Goal: Task Accomplishment & Management: Manage account settings

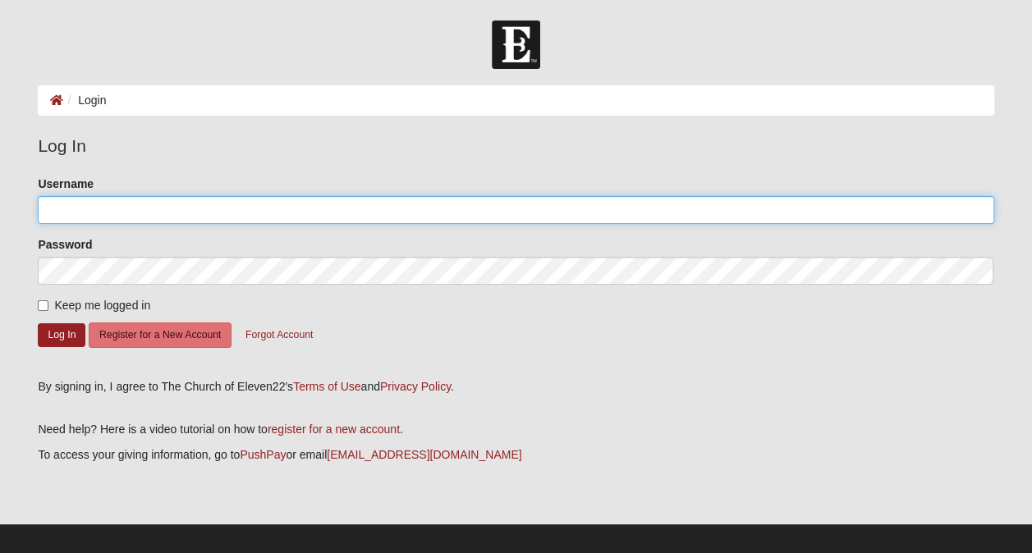
drag, startPoint x: 53, startPoint y: 207, endPoint x: 72, endPoint y: 206, distance: 19.7
click at [61, 207] on input "Username" at bounding box center [515, 210] width 955 height 28
type input "[EMAIL_ADDRESS][DOMAIN_NAME]"
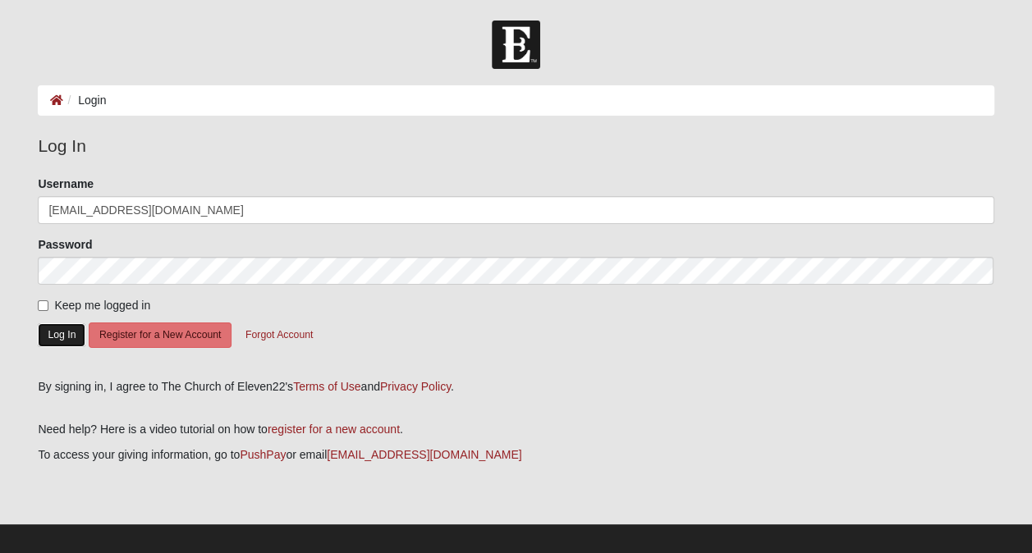
click at [61, 330] on button "Log In" at bounding box center [62, 335] width 48 height 24
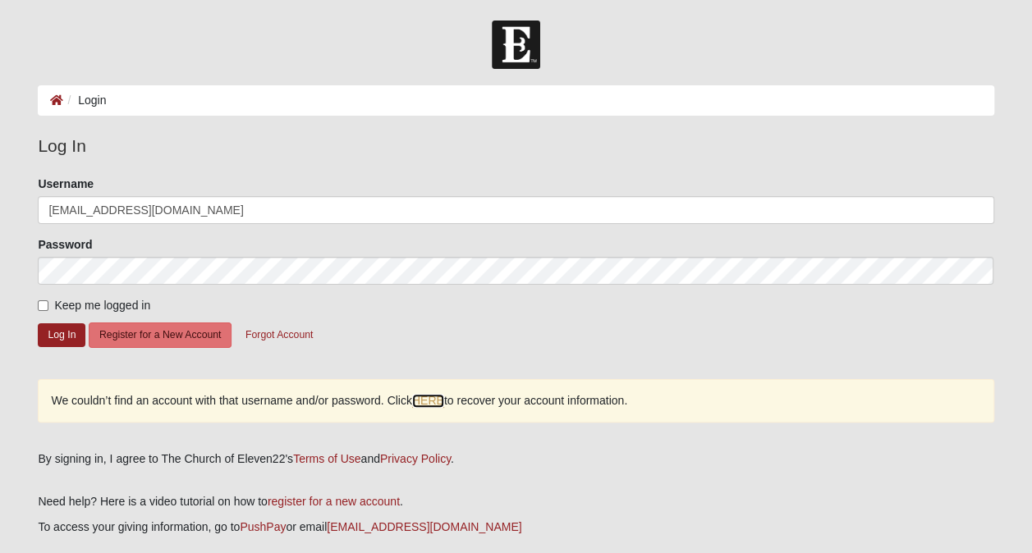
click at [431, 396] on link "HERE" at bounding box center [428, 401] width 32 height 14
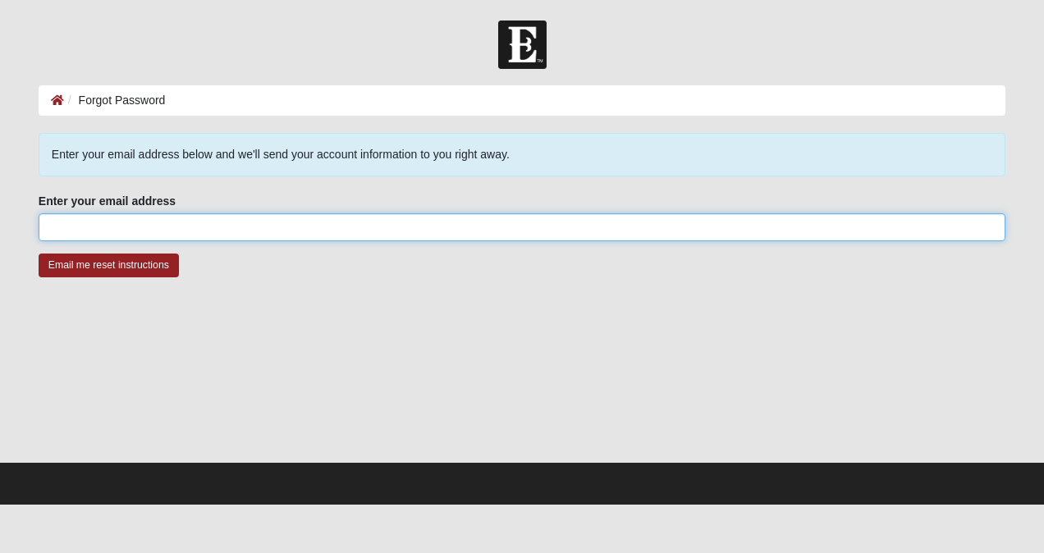
click at [50, 227] on input "Enter your email address" at bounding box center [522, 227] width 967 height 28
type input "pamjenk001@gmail.com"
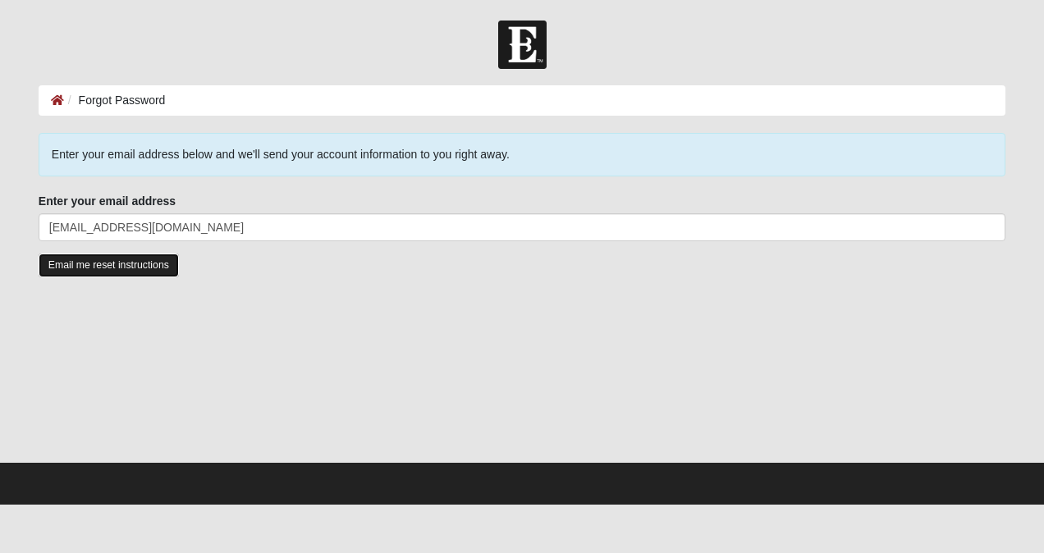
click at [93, 264] on input "Email me reset instructions" at bounding box center [109, 266] width 140 height 24
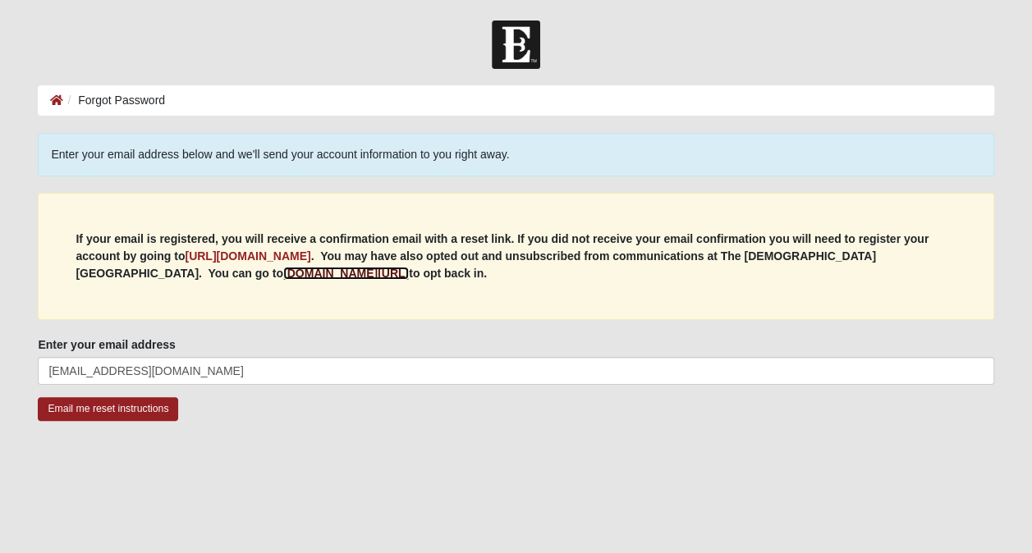
click at [283, 269] on b "my.coe22.com/resubscribe" at bounding box center [346, 273] width 126 height 13
click at [283, 267] on b "my.coe22.com/resubscribe" at bounding box center [346, 273] width 126 height 13
